Goal: Information Seeking & Learning: Understand process/instructions

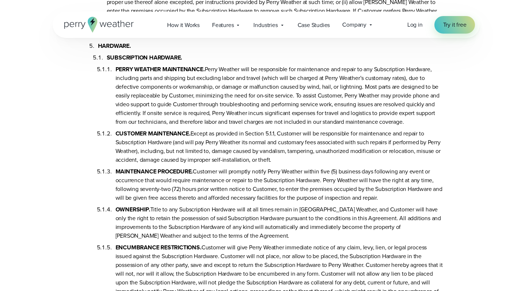
scroll to position [999, 0]
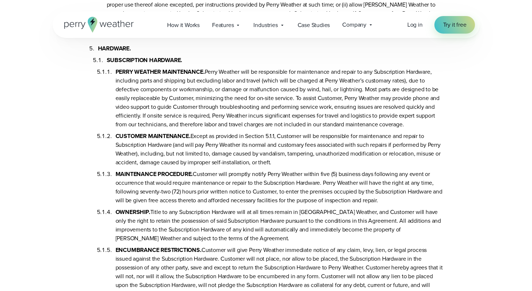
drag, startPoint x: 404, startPoint y: 140, endPoint x: 108, endPoint y: 87, distance: 300.9
click at [115, 87] on li "PERRY WEATHER MAINTENANCE. Perry Weather will be responsible for maintenance an…" at bounding box center [278, 97] width 327 height 64
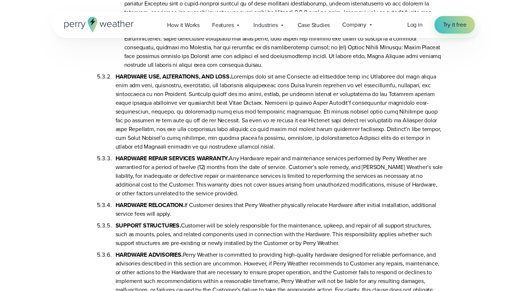
scroll to position [1496, 0]
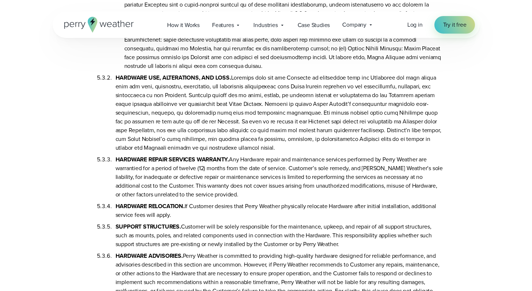
drag, startPoint x: 247, startPoint y: 162, endPoint x: 119, endPoint y: 87, distance: 148.8
click at [119, 87] on li "HARDWARE USE, ALTERATIONS, AND LOSS." at bounding box center [278, 112] width 327 height 82
click at [256, 152] on li "HARDWARE USE, ALTERATIONS, AND LOSS." at bounding box center [278, 112] width 327 height 82
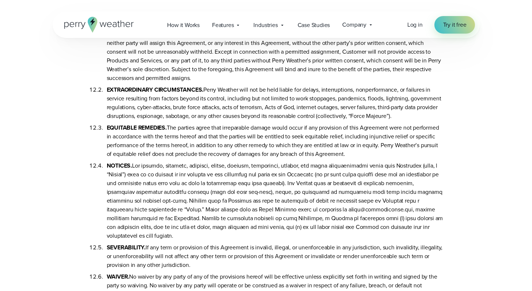
scroll to position [3615, 0]
drag, startPoint x: 399, startPoint y: 114, endPoint x: 301, endPoint y: 89, distance: 101.4
click at [301, 89] on li "EXTRAORDINARY CIRCUMSTANCES. Perry Weather will not be held liable for delays, …" at bounding box center [275, 102] width 336 height 38
click at [277, 87] on li "EXTRAORDINARY CIRCUMSTANCES. Perry Weather will not be held liable for delays, …" at bounding box center [275, 102] width 336 height 38
click at [117, 98] on li "EXTRAORDINARY CIRCUMSTANCES. Perry Weather will not be held liable for delays, …" at bounding box center [275, 102] width 336 height 38
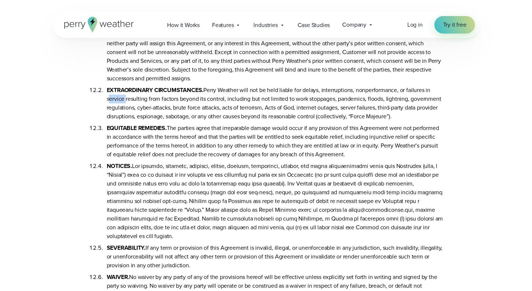
click at [117, 98] on li "EXTRAORDINARY CIRCUMSTANCES. Perry Weather will not be held liable for delays, …" at bounding box center [275, 102] width 336 height 38
click at [400, 105] on li "EXTRAORDINARY CIRCUMSTANCES. Perry Weather will not be held liable for delays, …" at bounding box center [275, 102] width 336 height 38
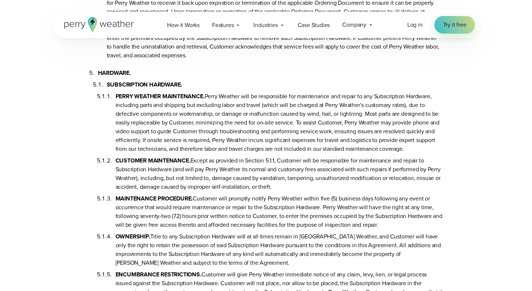
scroll to position [975, 0]
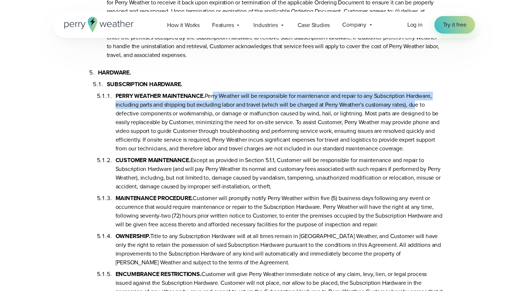
drag, startPoint x: 213, startPoint y: 108, endPoint x: 413, endPoint y: 115, distance: 199.6
click at [413, 115] on li "PERRY WEATHER MAINTENANCE. Perry Weather will be responsible for maintenance an…" at bounding box center [278, 121] width 327 height 64
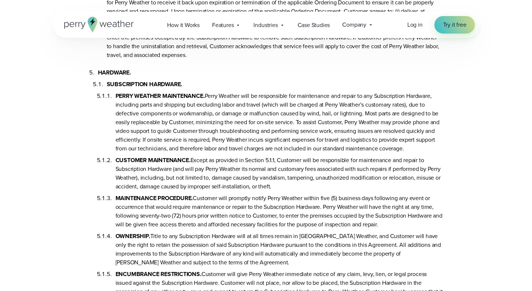
click at [417, 118] on li "PERRY WEATHER MAINTENANCE. Perry Weather will be responsible for maintenance an…" at bounding box center [278, 121] width 327 height 64
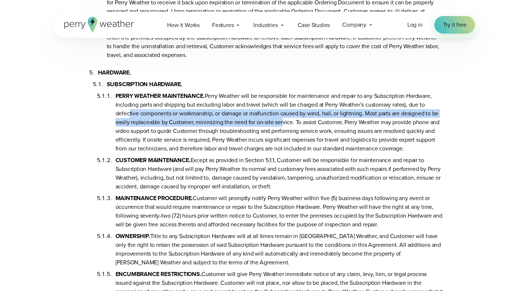
drag, startPoint x: 126, startPoint y: 129, endPoint x: 279, endPoint y: 133, distance: 152.4
click at [279, 133] on li "PERRY WEATHER MAINTENANCE. Perry Weather will be responsible for maintenance an…" at bounding box center [278, 121] width 327 height 64
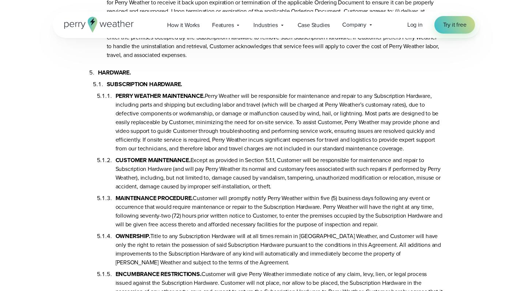
click at [217, 148] on li "PERRY WEATHER MAINTENANCE. Perry Weather will be responsible for maintenance an…" at bounding box center [278, 121] width 327 height 64
drag, startPoint x: 411, startPoint y: 166, endPoint x: 141, endPoint y: 112, distance: 274.6
click at [141, 112] on ol "PERRY WEATHER MAINTENANCE. Perry Weather will be responsible for maintenance an…" at bounding box center [275, 210] width 336 height 243
drag, startPoint x: 116, startPoint y: 107, endPoint x: 417, endPoint y: 157, distance: 304.9
click at [417, 153] on li "PERRY WEATHER MAINTENANCE. Perry Weather will be responsible for maintenance an…" at bounding box center [278, 121] width 327 height 64
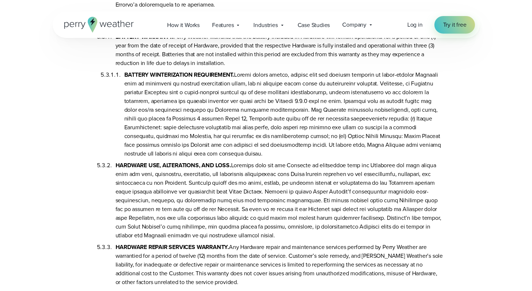
scroll to position [1409, 0]
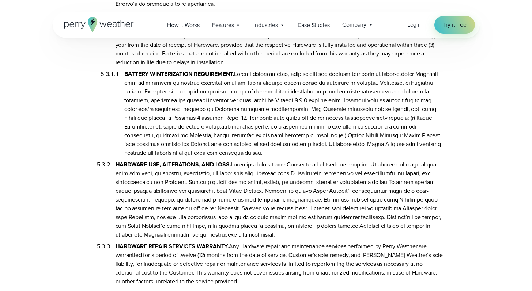
click at [227, 156] on li "BATTERY WINTERIZATION REQUIREMENT." at bounding box center [283, 112] width 319 height 91
